Goal: Communication & Community: Answer question/provide support

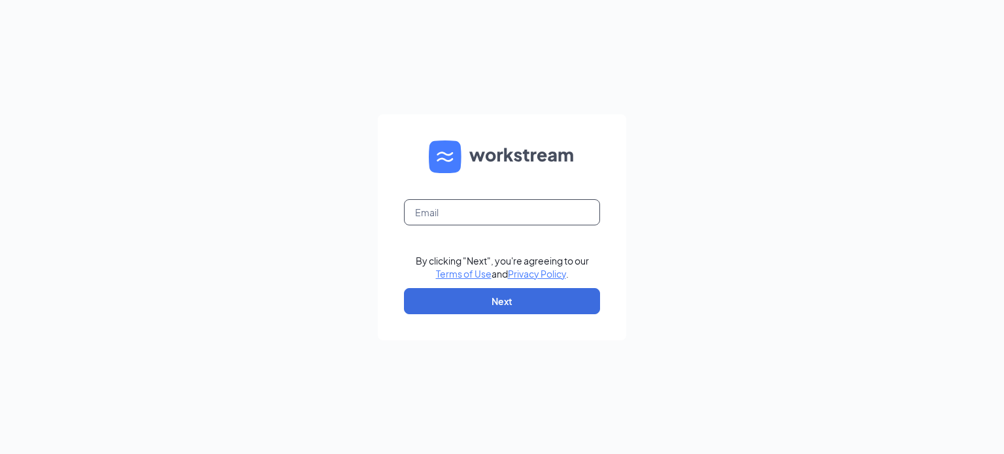
click at [490, 200] on input "text" at bounding box center [502, 212] width 196 height 26
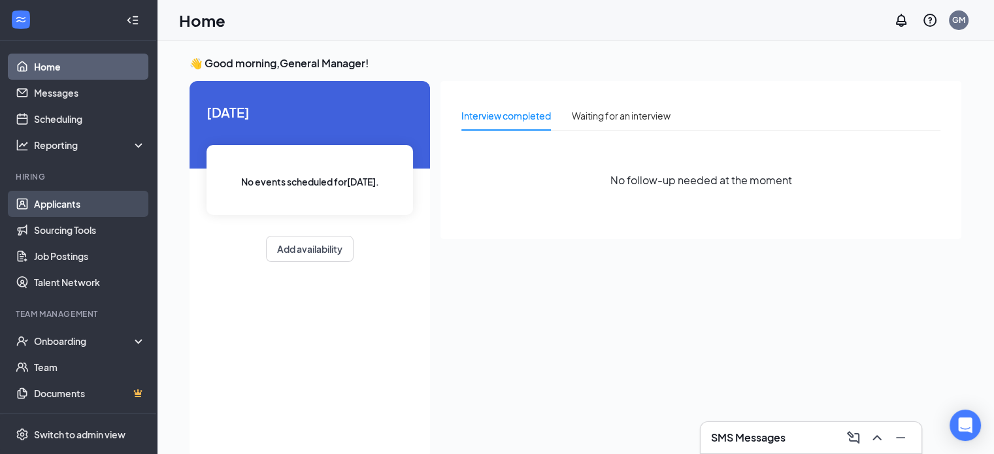
click at [43, 194] on link "Applicants" at bounding box center [90, 204] width 112 height 26
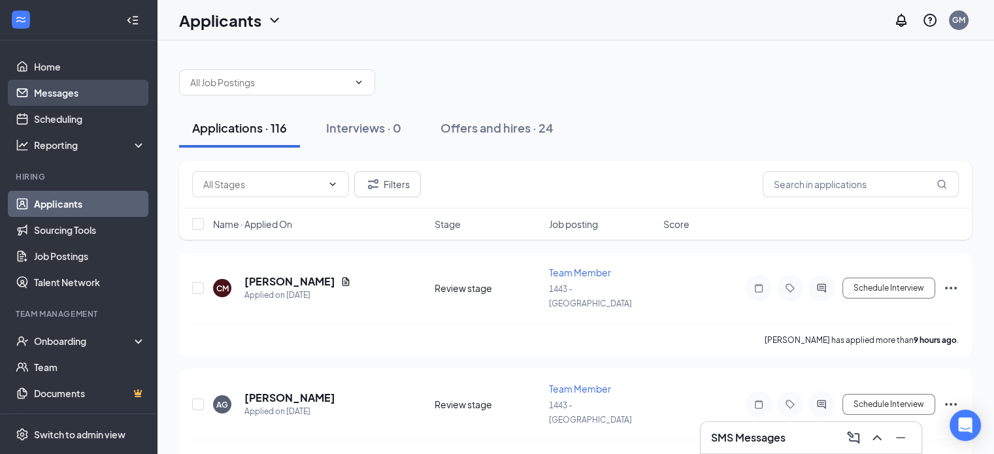
click at [60, 96] on link "Messages" at bounding box center [90, 93] width 112 height 26
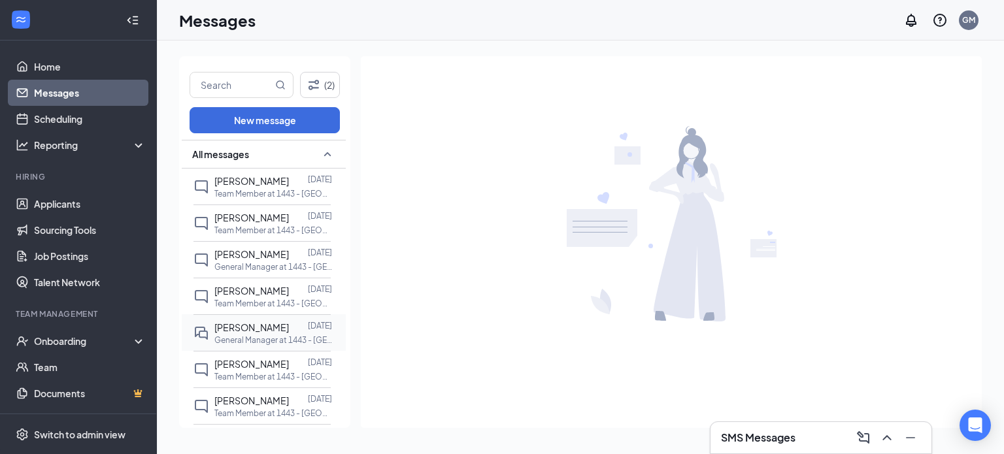
click at [286, 339] on p "General Manager at 1443 - [GEOGRAPHIC_DATA]" at bounding box center [273, 340] width 118 height 11
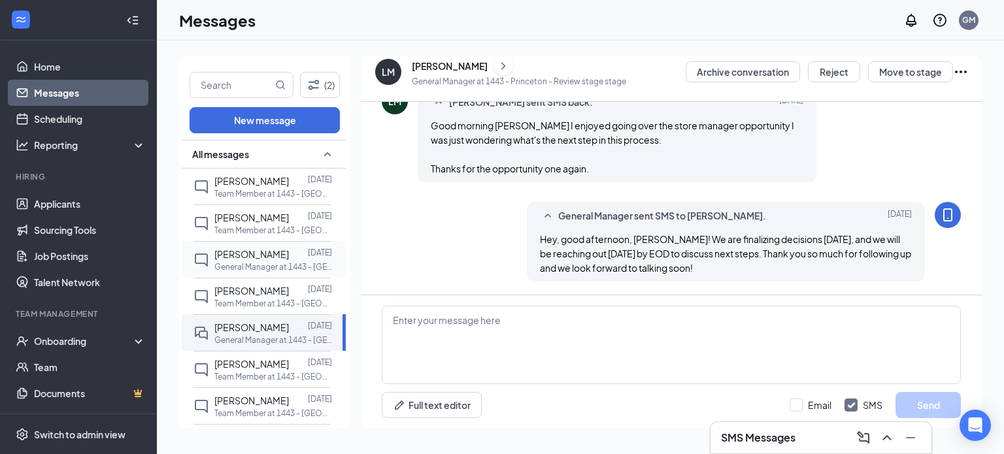
scroll to position [740, 0]
